Goal: Navigation & Orientation: Find specific page/section

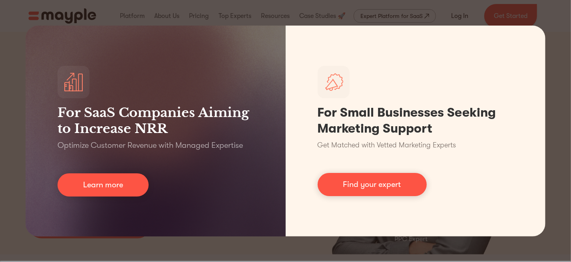
click at [139, 16] on div "For SaaS Companies Aiming to Increase NRR Optimize Customer Revenue with Manage…" at bounding box center [285, 131] width 571 height 262
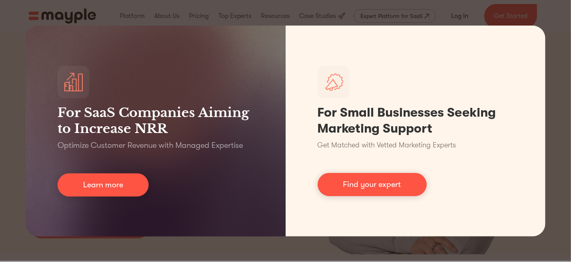
click at [162, 17] on div "For SaaS Companies Aiming to Increase NRR Optimize Customer Revenue with Manage…" at bounding box center [285, 131] width 571 height 262
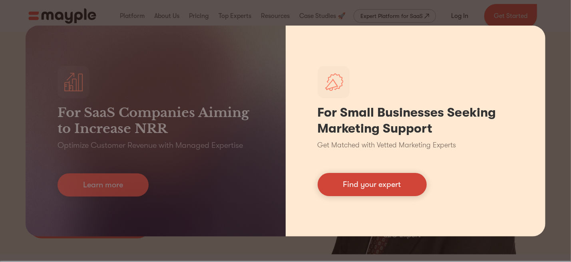
click at [365, 188] on link "Find your expert" at bounding box center [372, 184] width 109 height 23
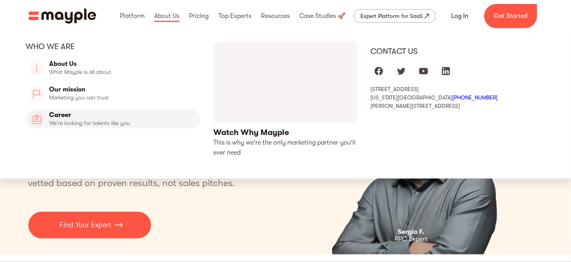
click at [77, 122] on link "Career" at bounding box center [113, 118] width 175 height 19
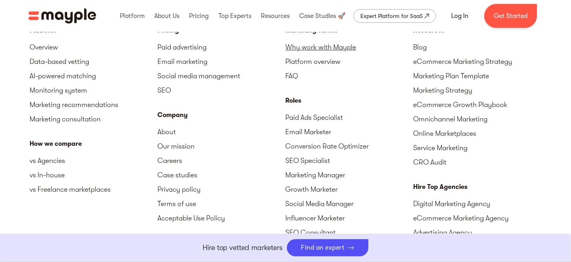
scroll to position [1998, 0]
